Goal: Find specific page/section: Find specific page/section

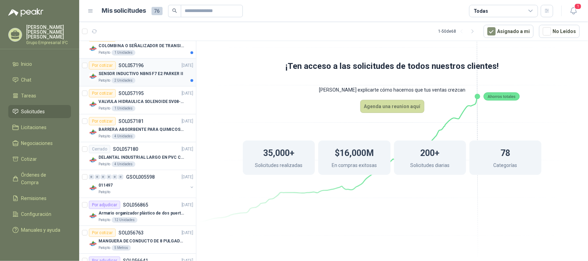
scroll to position [86, 0]
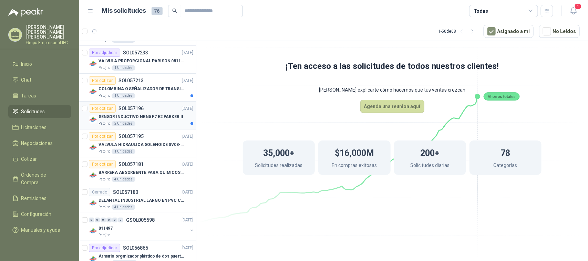
click at [137, 114] on p "SENSOR INDUCTIVO NBN5 F7 E2 PARKER II" at bounding box center [140, 117] width 85 height 7
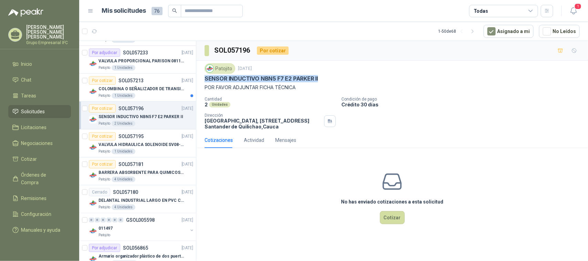
drag, startPoint x: 206, startPoint y: 79, endPoint x: 321, endPoint y: 78, distance: 115.3
click at [321, 78] on div "SENSOR INDUCTIVO NBN5 F7 E2 PARKER II" at bounding box center [391, 78] width 375 height 7
copy p "SENSOR INDUCTIVO NBN5 F7 E2 PARKER II"
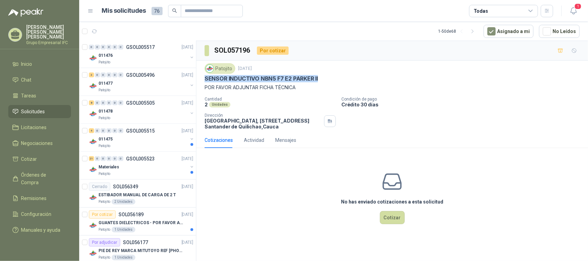
scroll to position [430, 0]
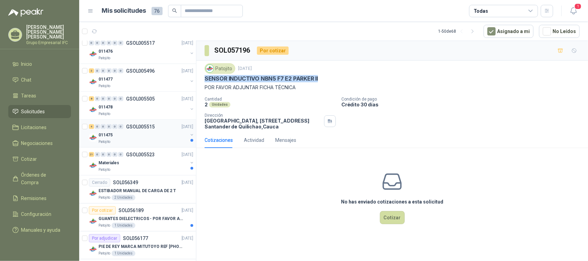
click at [150, 138] on div "011475" at bounding box center [142, 135] width 89 height 8
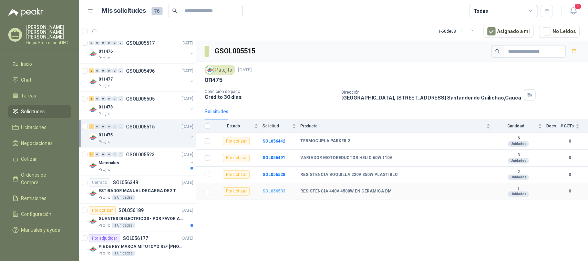
click at [274, 193] on b "SOL056533" at bounding box center [273, 191] width 23 height 5
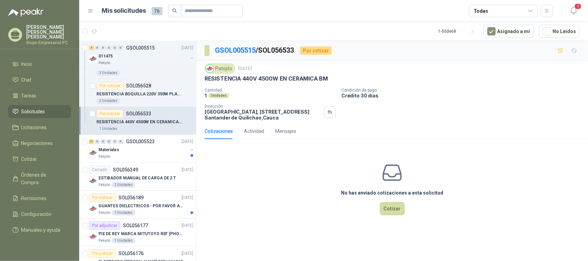
scroll to position [559, 0]
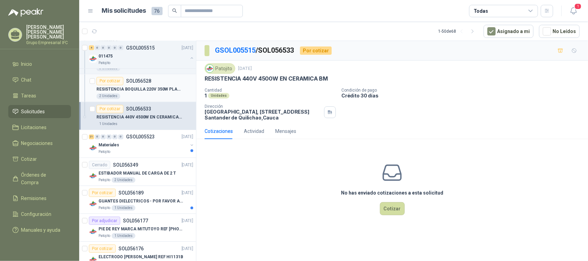
drag, startPoint x: 144, startPoint y: 92, endPoint x: 150, endPoint y: 94, distance: 7.3
click at [144, 91] on p "RESISTENCIA BOQUILLA 220V 350W PLASTIBLO" at bounding box center [139, 89] width 86 height 7
